Goal: Navigation & Orientation: Find specific page/section

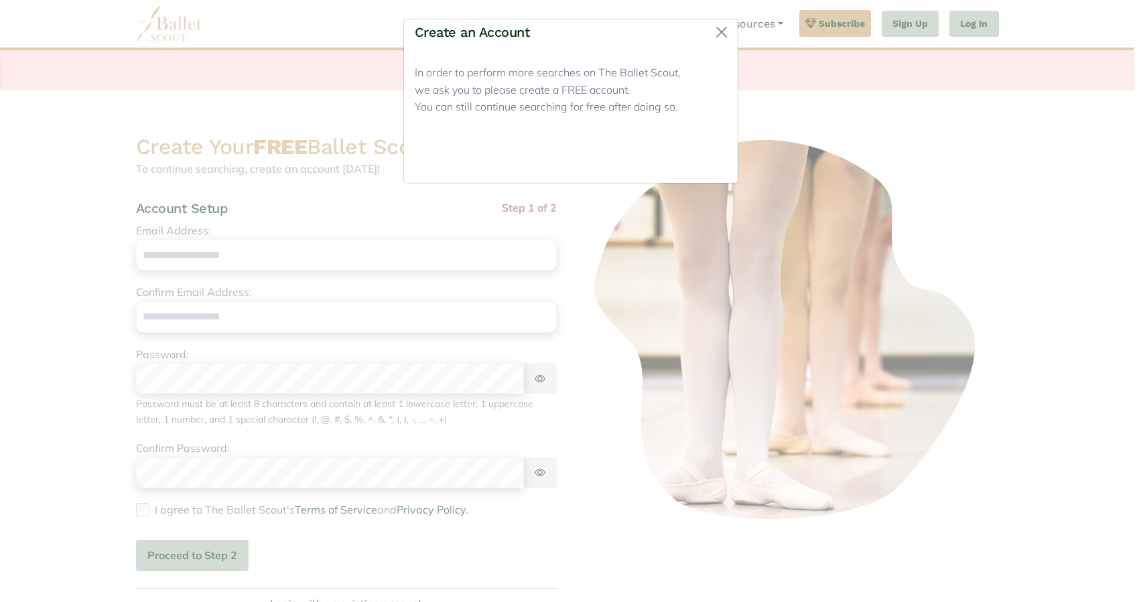
click at [712, 156] on button "Close" at bounding box center [702, 156] width 50 height 31
click at [699, 157] on button "Close" at bounding box center [702, 156] width 50 height 31
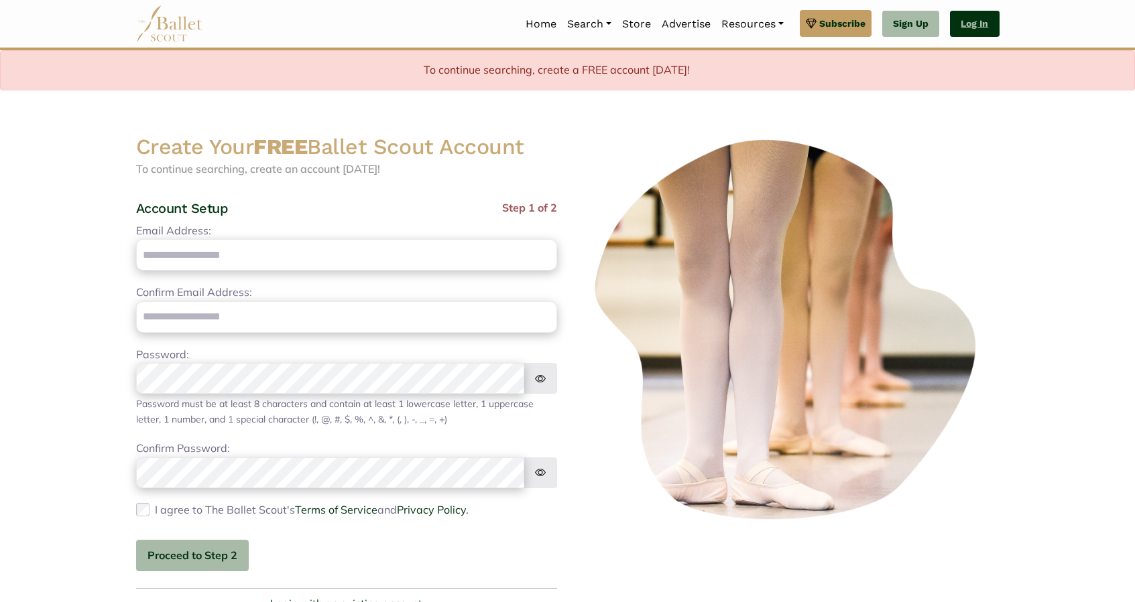
click at [972, 31] on link "Log In" at bounding box center [974, 24] width 49 height 27
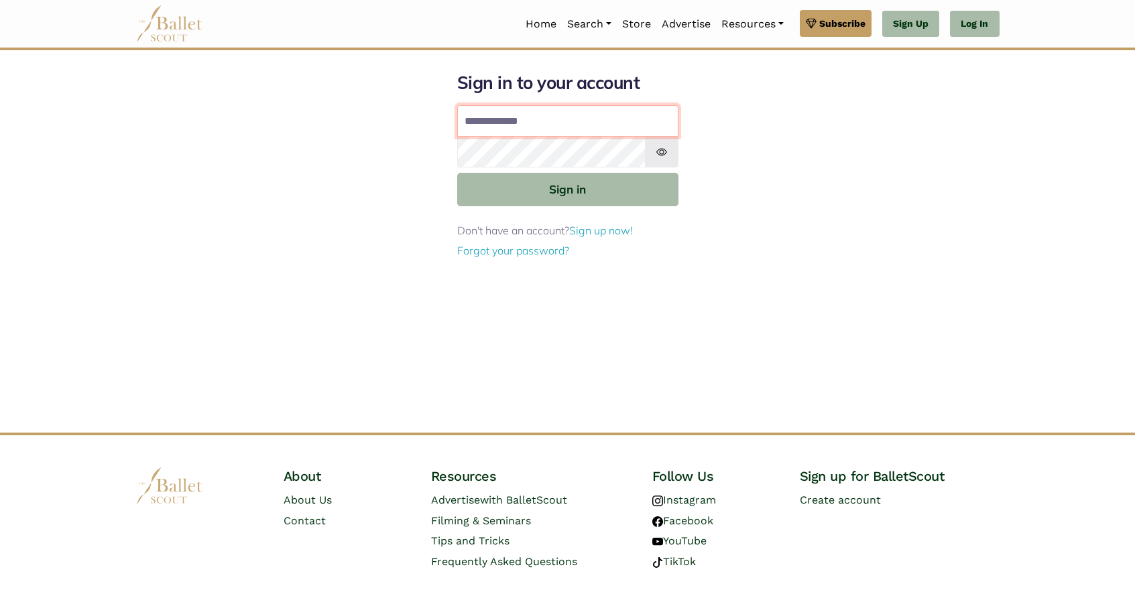
type input "**********"
click at [567, 188] on button "Sign in" at bounding box center [567, 189] width 221 height 33
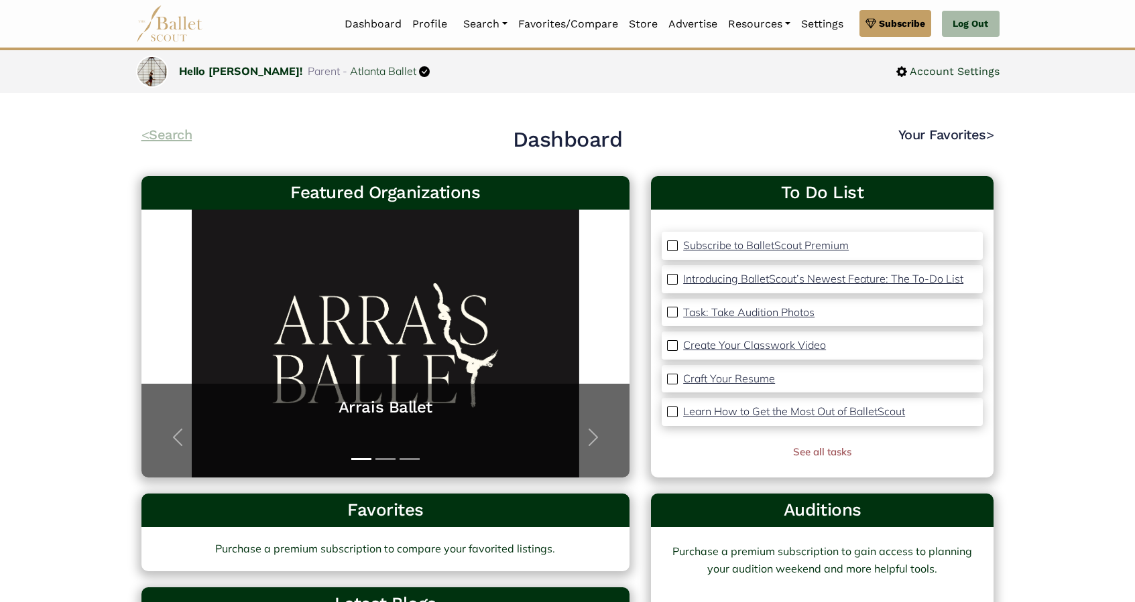
click at [176, 134] on link "< Search" at bounding box center [166, 135] width 51 height 16
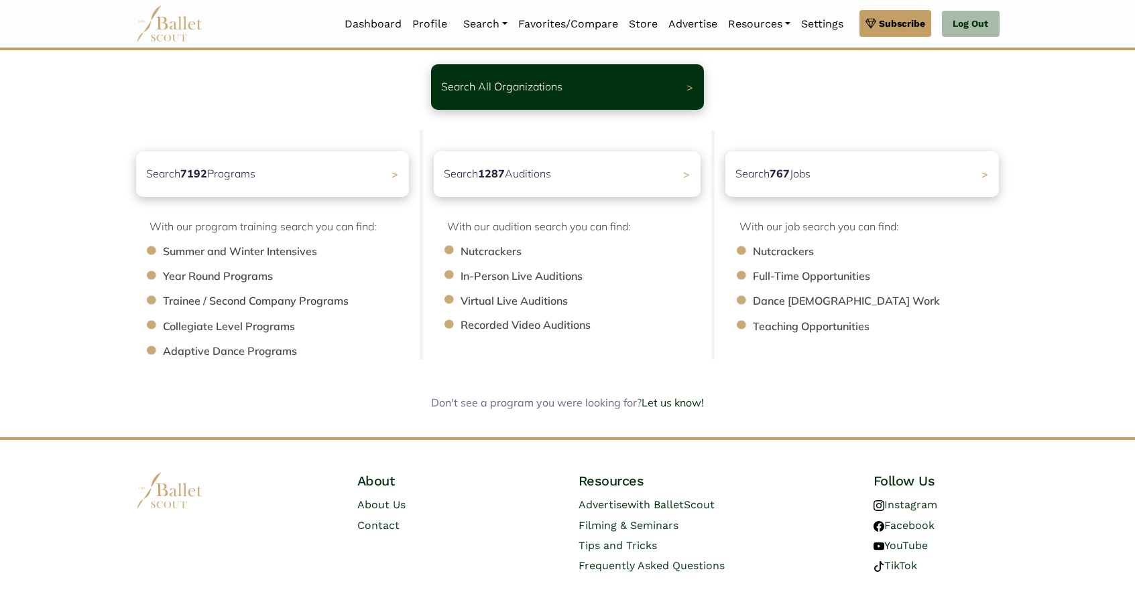
scroll to position [92, 0]
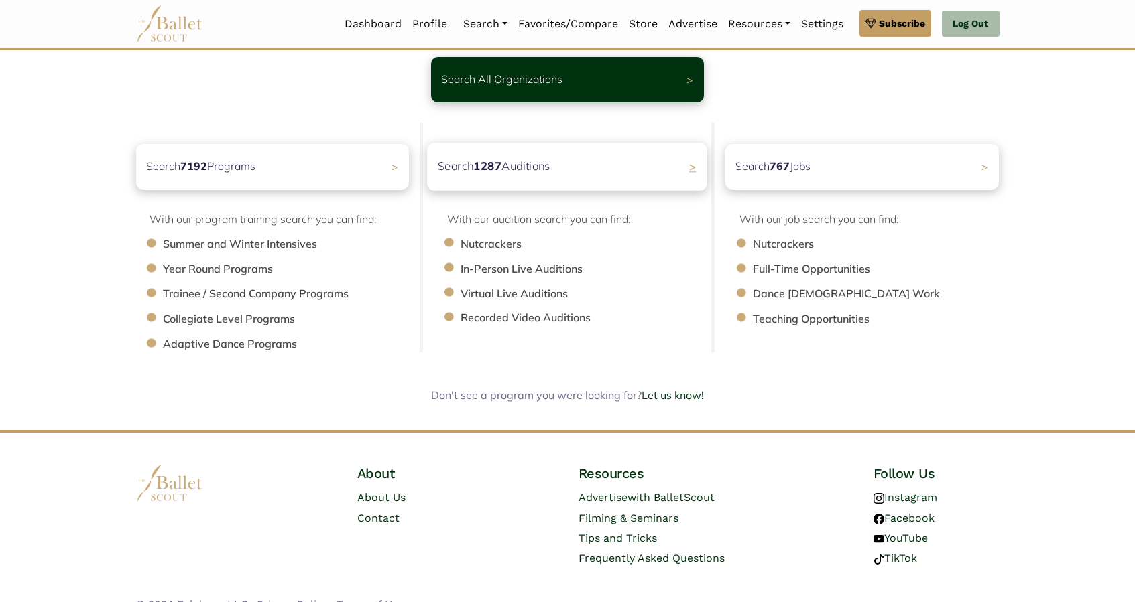
click at [493, 166] on b "1287" at bounding box center [488, 166] width 28 height 14
